Goal: Task Accomplishment & Management: Manage account settings

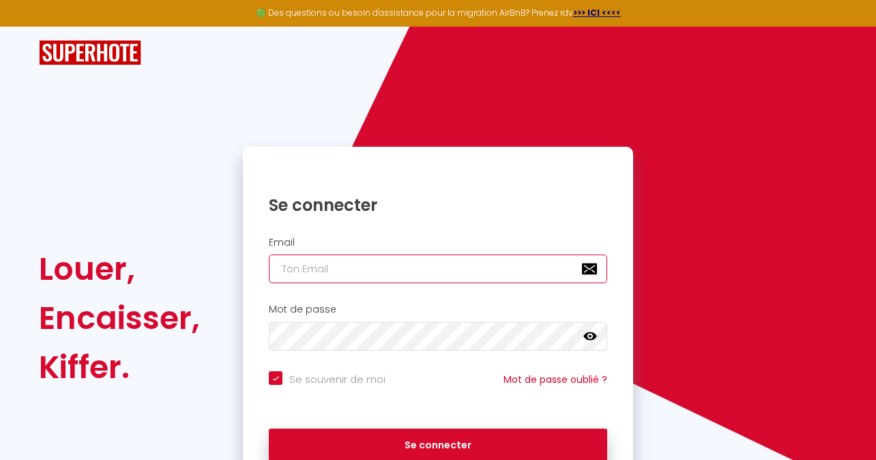
type input "[PERSON_NAME][EMAIL_ADDRESS][DOMAIN_NAME]"
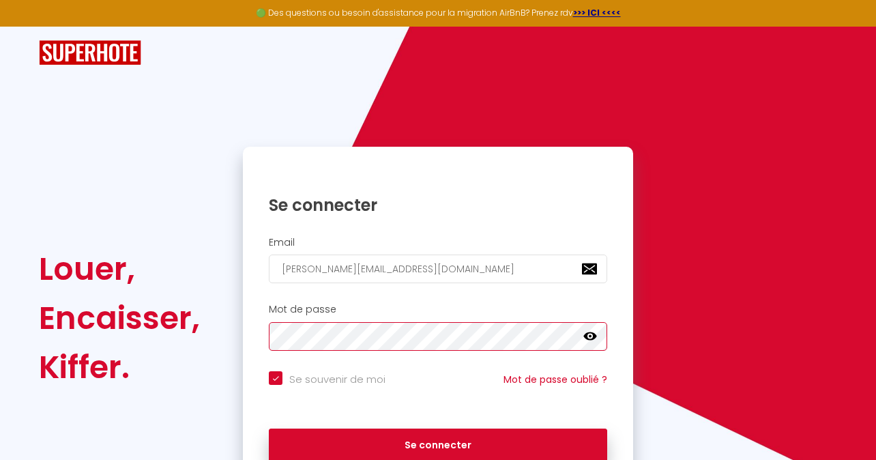
click at [438, 443] on button "Se connecter" at bounding box center [438, 445] width 338 height 34
checkbox input "true"
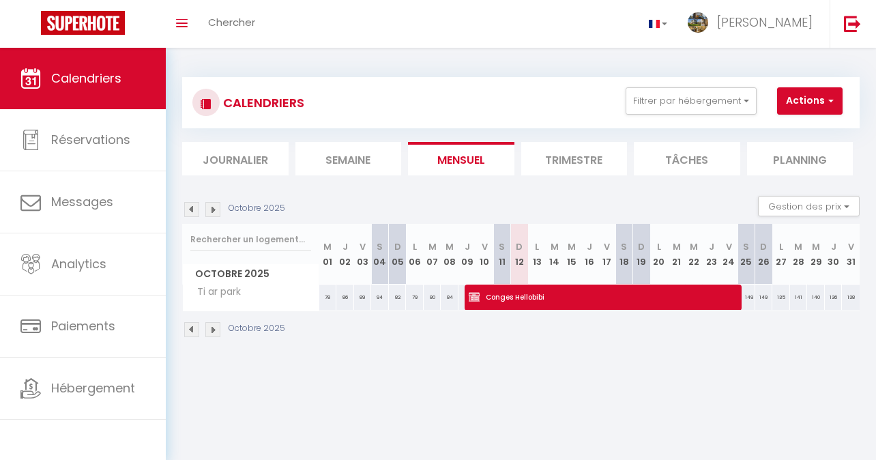
click at [215, 326] on img at bounding box center [212, 329] width 15 height 15
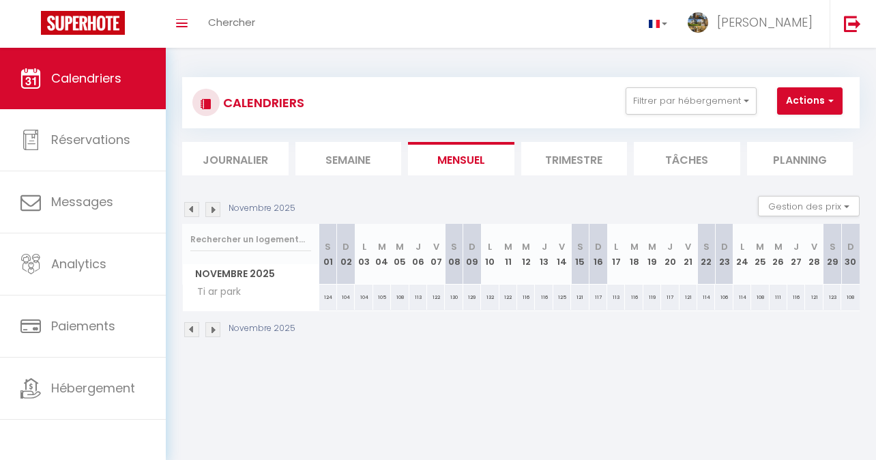
click at [215, 326] on img at bounding box center [212, 329] width 15 height 15
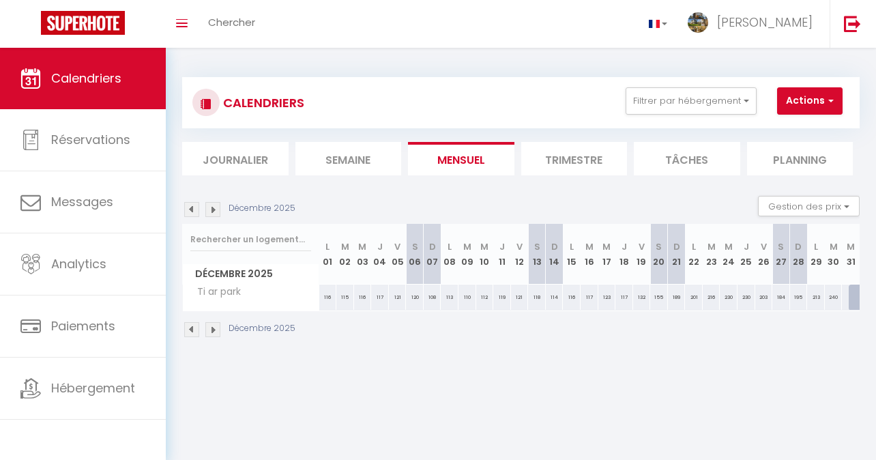
click at [215, 326] on img at bounding box center [212, 329] width 15 height 15
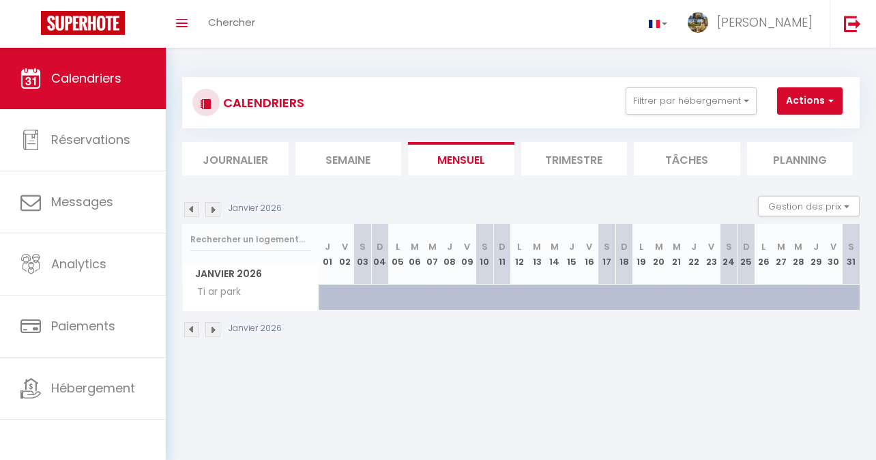
click at [192, 326] on img at bounding box center [191, 329] width 15 height 15
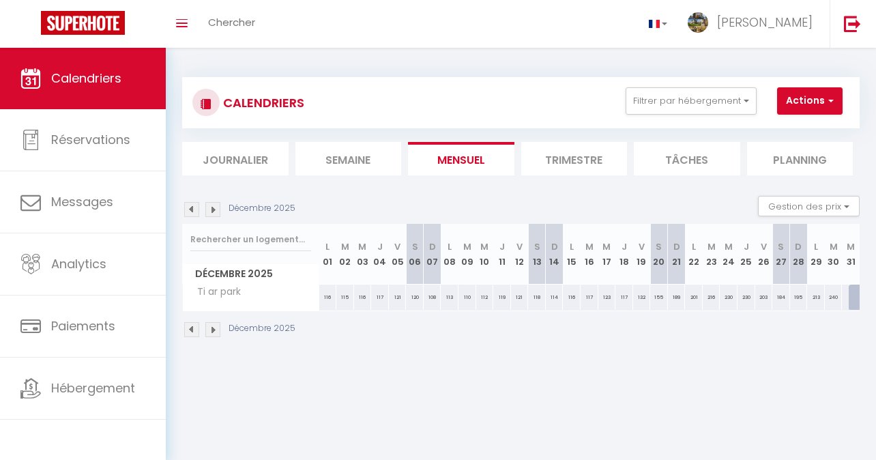
click at [192, 326] on img at bounding box center [191, 329] width 15 height 15
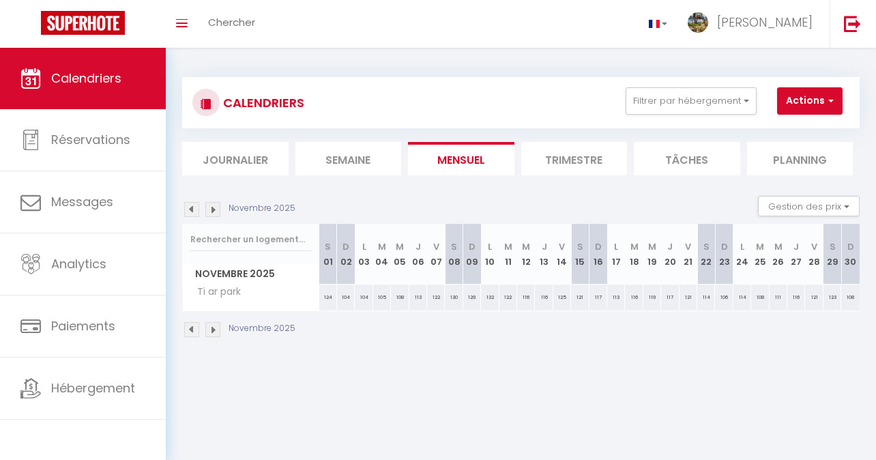
click at [192, 326] on img at bounding box center [191, 329] width 15 height 15
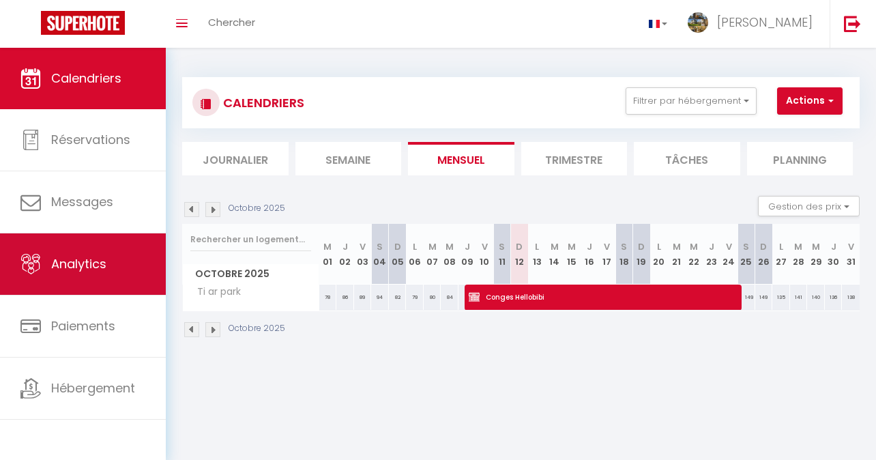
click at [102, 265] on span "Analytics" at bounding box center [78, 263] width 55 height 17
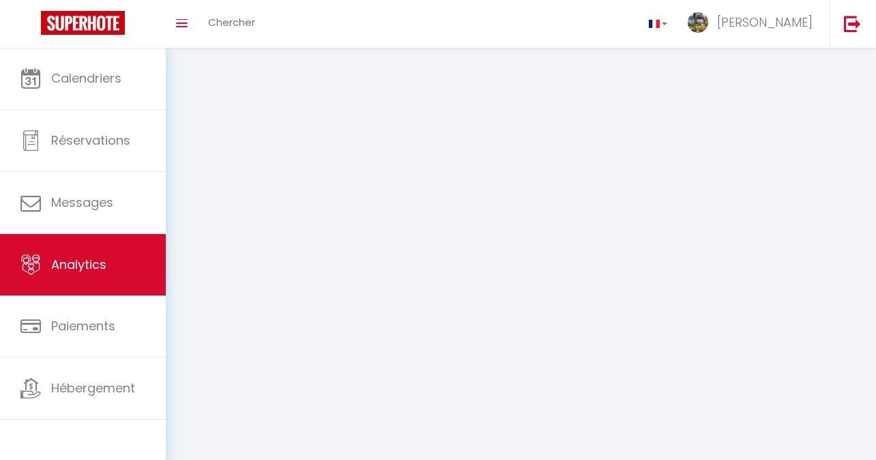
select select "2025"
select select "10"
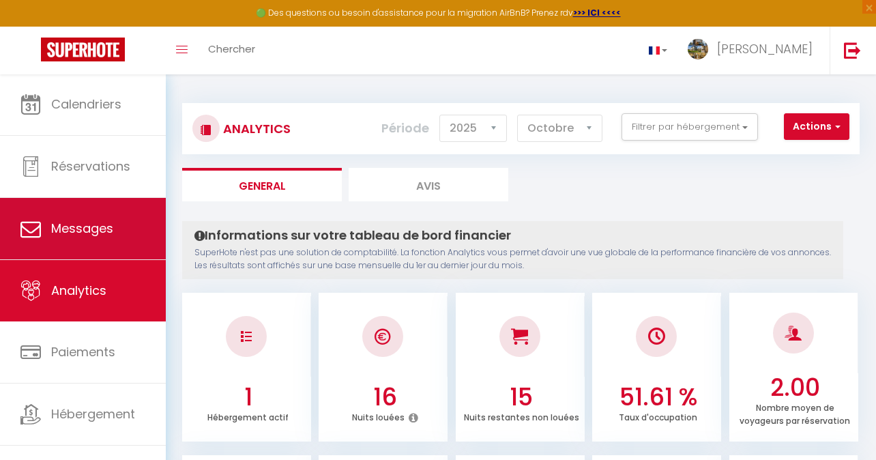
click at [59, 228] on span "Messages" at bounding box center [82, 228] width 62 height 17
select select "message"
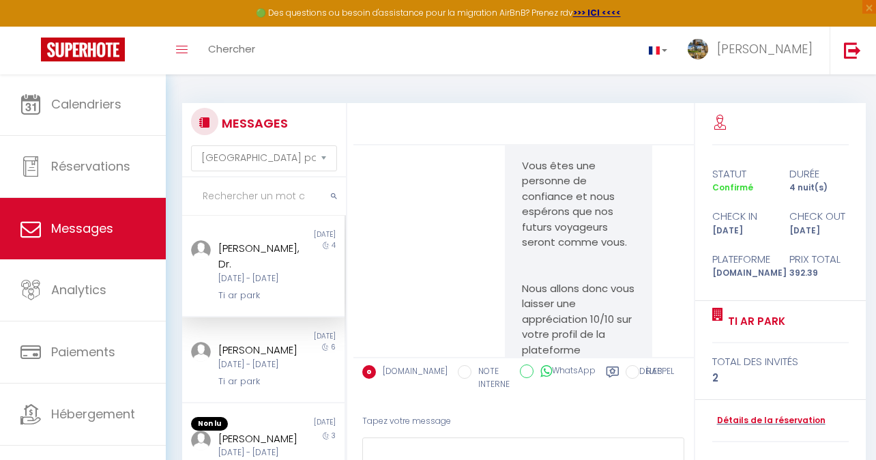
scroll to position [12839, 0]
click at [252, 370] on div "[DATE] - [DATE]" at bounding box center [261, 364] width 86 height 13
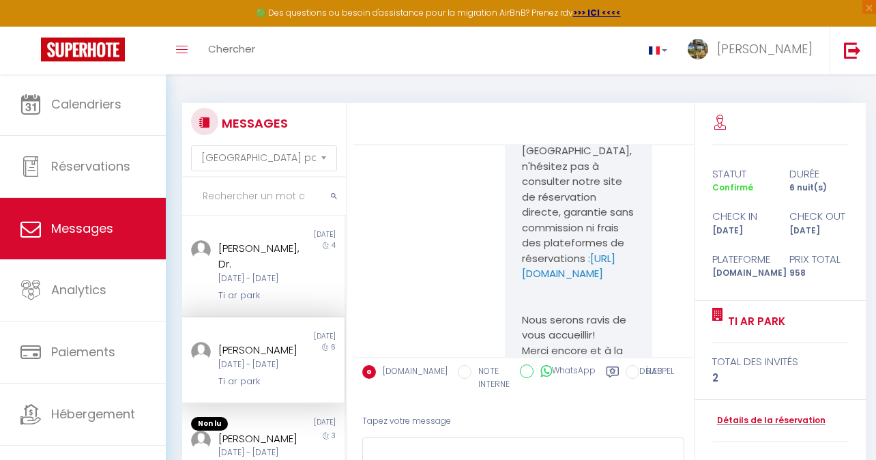
scroll to position [8218, 0]
click at [869, 8] on span "×" at bounding box center [869, 7] width 14 height 14
